Goal: Browse casually

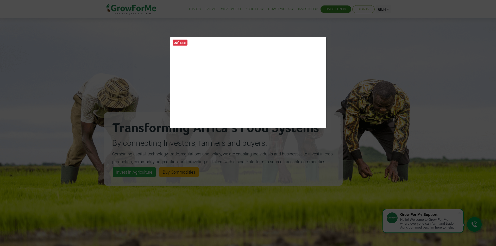
click at [372, 48] on div "Close" at bounding box center [248, 123] width 496 height 246
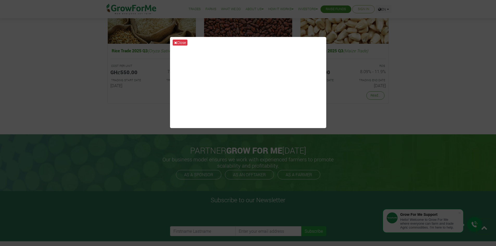
scroll to position [898, 0]
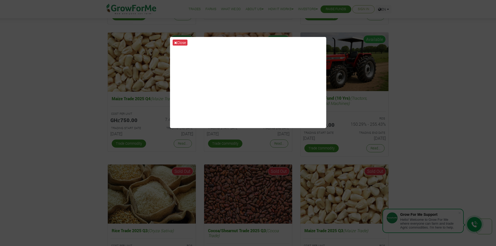
click at [443, 43] on div "Close" at bounding box center [248, 123] width 496 height 246
click at [174, 43] on icon at bounding box center [175, 43] width 3 height 4
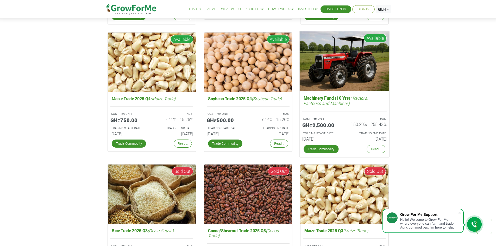
click at [374, 153] on div "Read..." at bounding box center [375, 149] width 21 height 11
click at [375, 149] on link "Read..." at bounding box center [375, 149] width 18 height 8
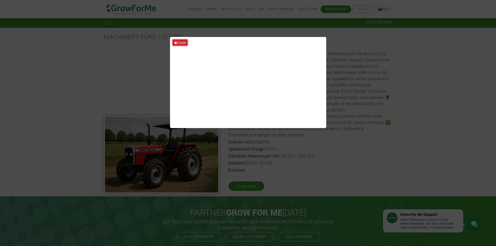
click at [177, 42] on button "Close" at bounding box center [179, 43] width 15 height 6
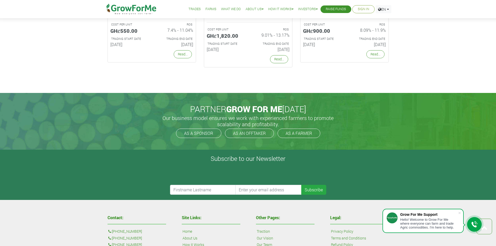
scroll to position [1071, 0]
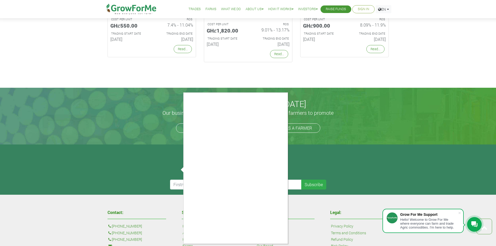
click at [442, 104] on div at bounding box center [248, 123] width 496 height 246
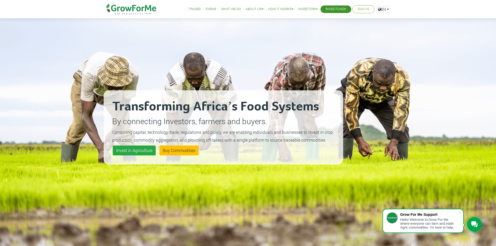
scroll to position [0, 0]
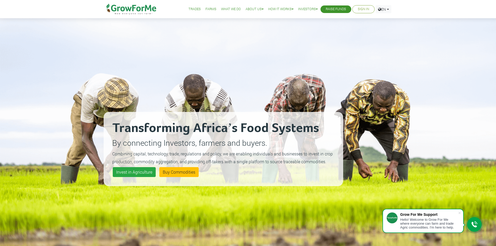
click at [142, 13] on img at bounding box center [131, 9] width 53 height 18
